Goal: Navigation & Orientation: Find specific page/section

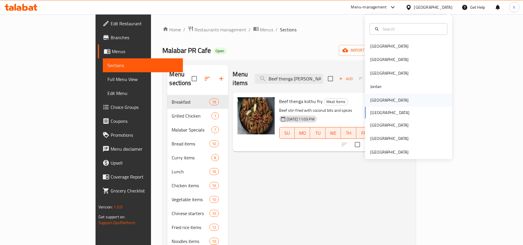
click at [384, 100] on div "[GEOGRAPHIC_DATA]" at bounding box center [408, 99] width 87 height 13
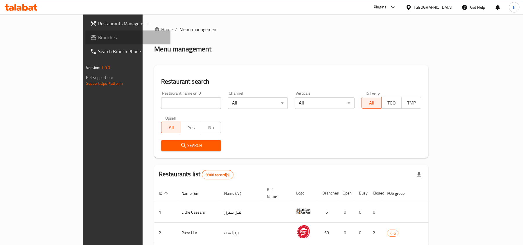
click at [98, 39] on span "Branches" at bounding box center [132, 37] width 68 height 7
